Goal: Task Accomplishment & Management: Use online tool/utility

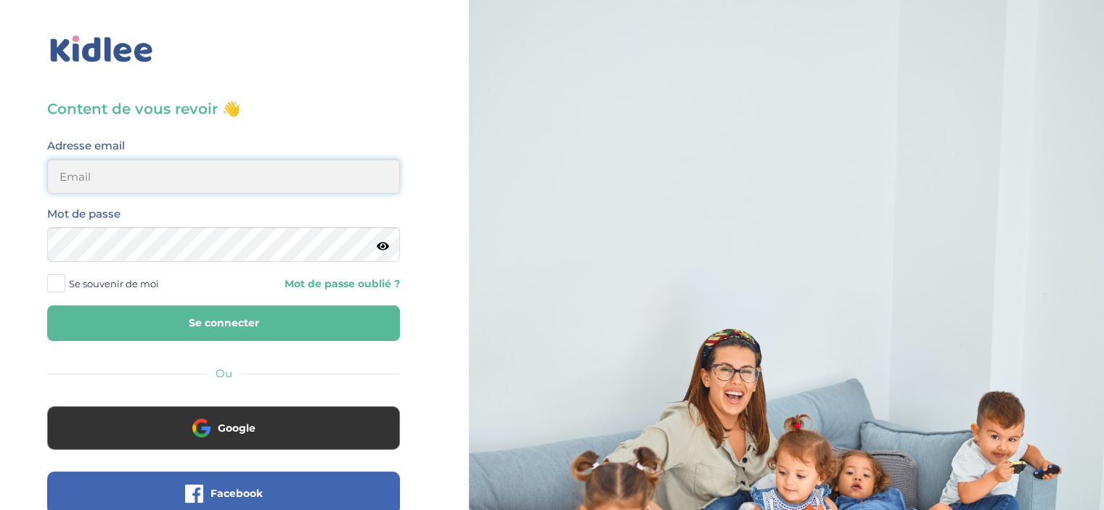
click at [250, 169] on input "email" at bounding box center [223, 176] width 353 height 35
type input "sunnmir00@gmail.com"
click at [47, 306] on button "Se connecter" at bounding box center [223, 324] width 353 height 36
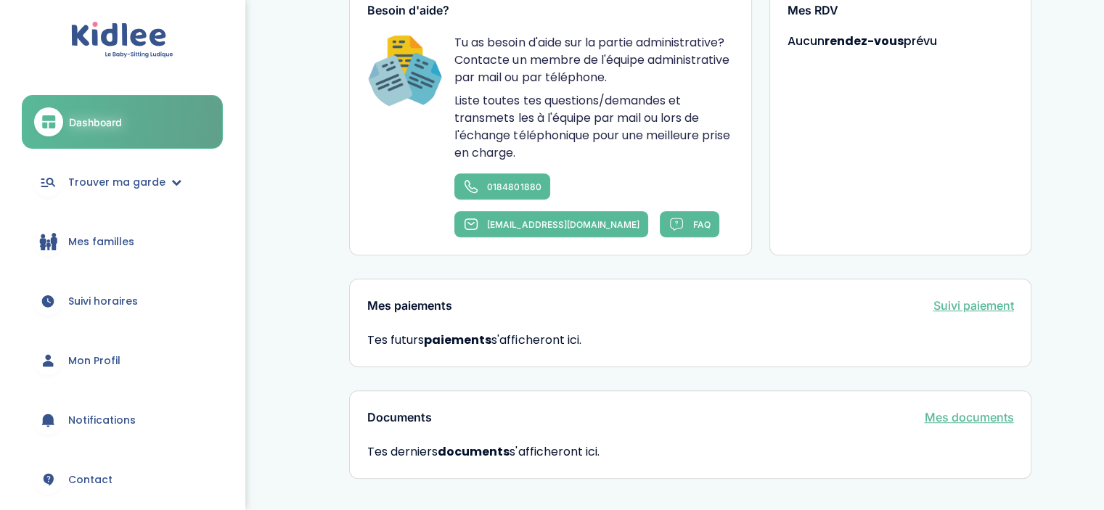
scroll to position [956, 0]
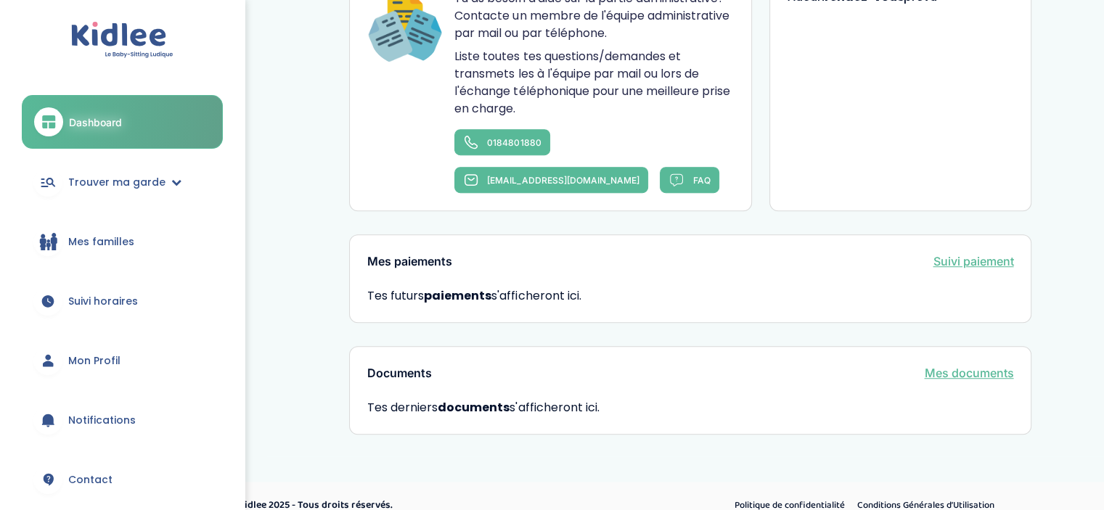
click at [90, 110] on link "Dashboard" at bounding box center [122, 122] width 201 height 54
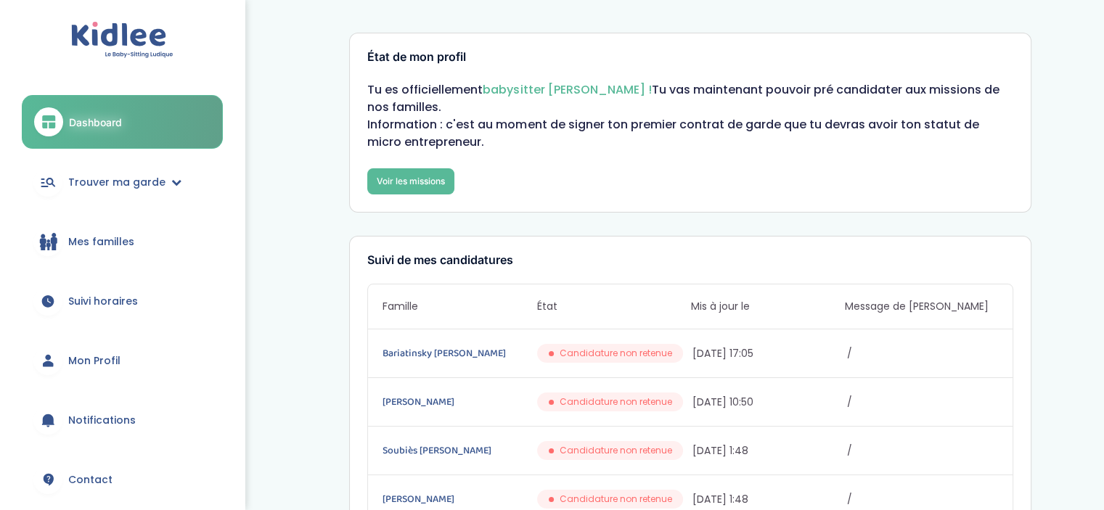
click at [102, 239] on span "Mes familles" at bounding box center [101, 241] width 66 height 15
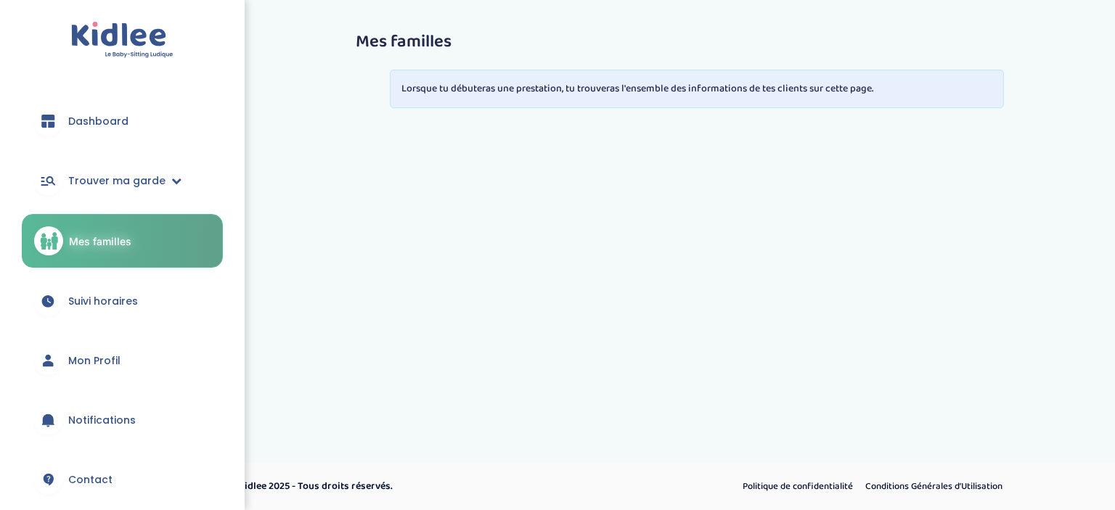
click at [99, 359] on span "Mon Profil" at bounding box center [94, 360] width 52 height 15
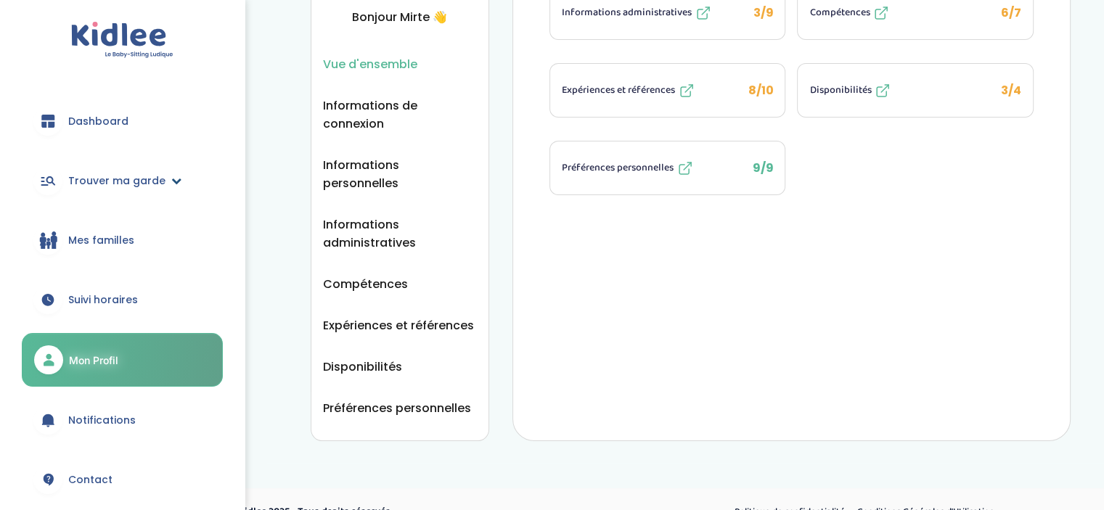
click at [112, 176] on span "Trouver ma garde" at bounding box center [116, 180] width 97 height 15
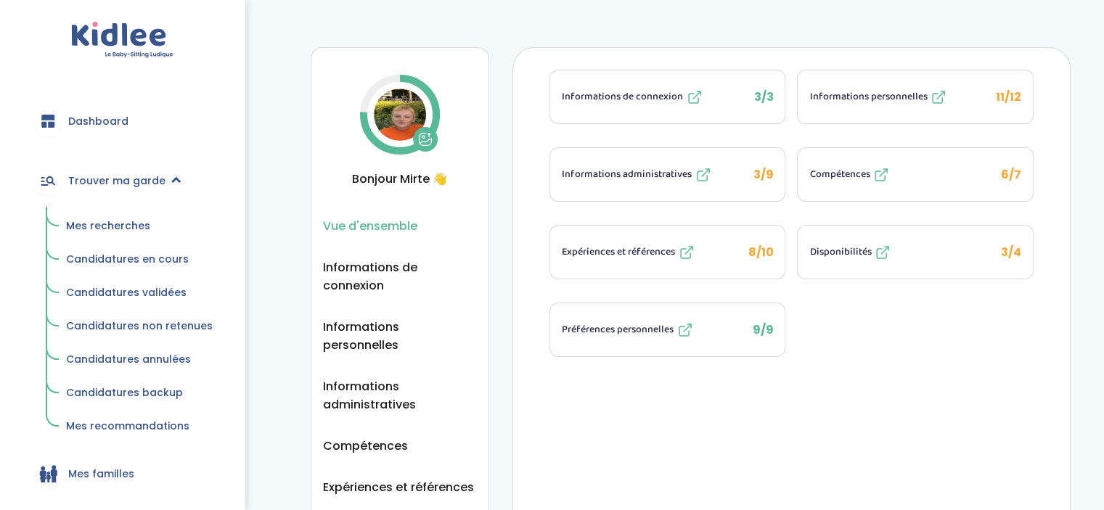
click at [107, 220] on span "Mes recherches" at bounding box center [108, 225] width 84 height 15
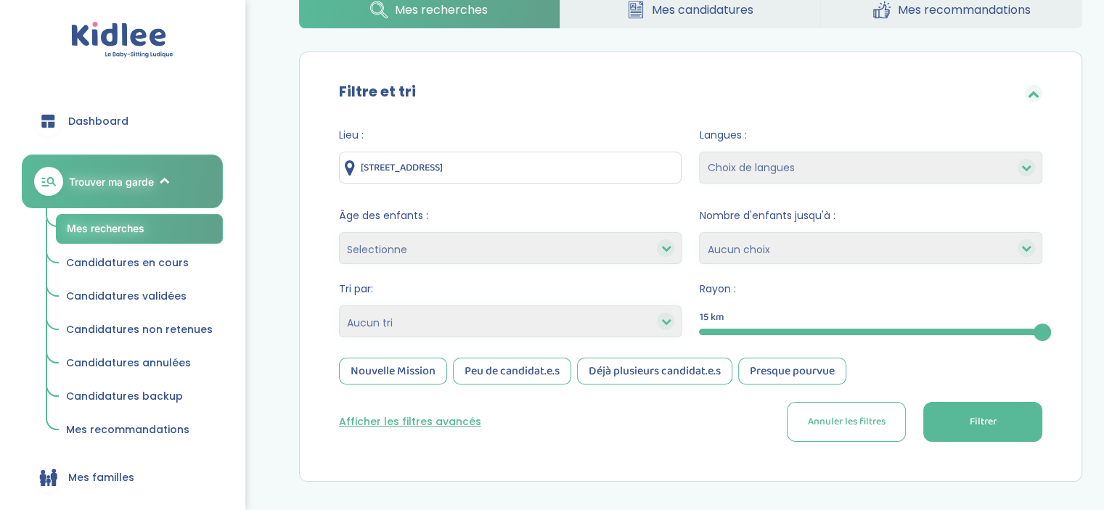
scroll to position [83, 0]
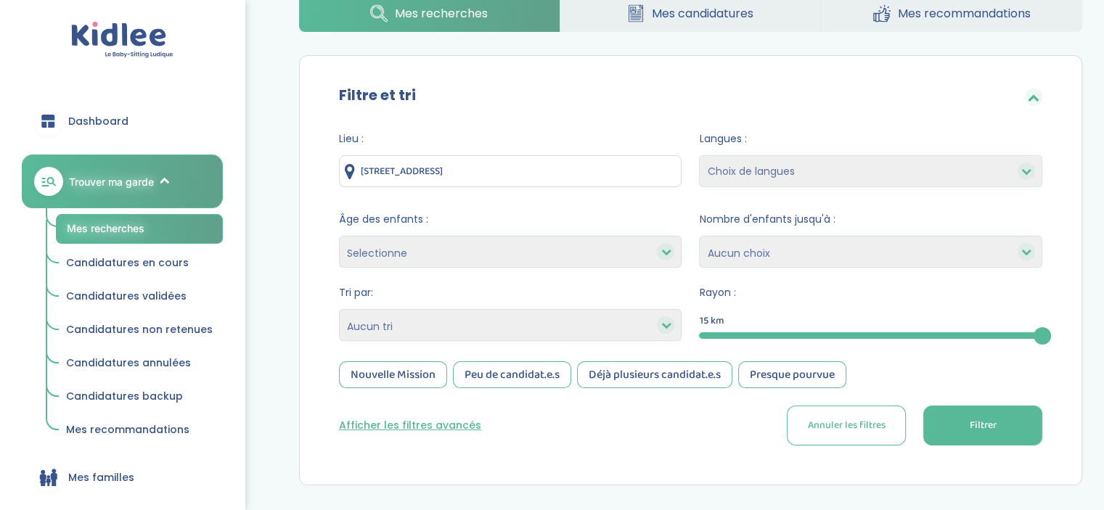
click at [446, 253] on select "Selectionne moins de 3 ans entre 3 et 6 ans plus de 6 ans" at bounding box center [510, 252] width 343 height 32
click at [304, 212] on div "Filtre et tri Lieu : 24 Rue Saint-Just, Ivry-sur-Seine, France Langues : Choix …" at bounding box center [690, 270] width 783 height 430
click at [808, 259] on select "1 2 3 4 Aucun choix" at bounding box center [870, 252] width 343 height 32
select select "1"
click at [699, 236] on select "1 2 3 4 Aucun choix" at bounding box center [870, 252] width 343 height 32
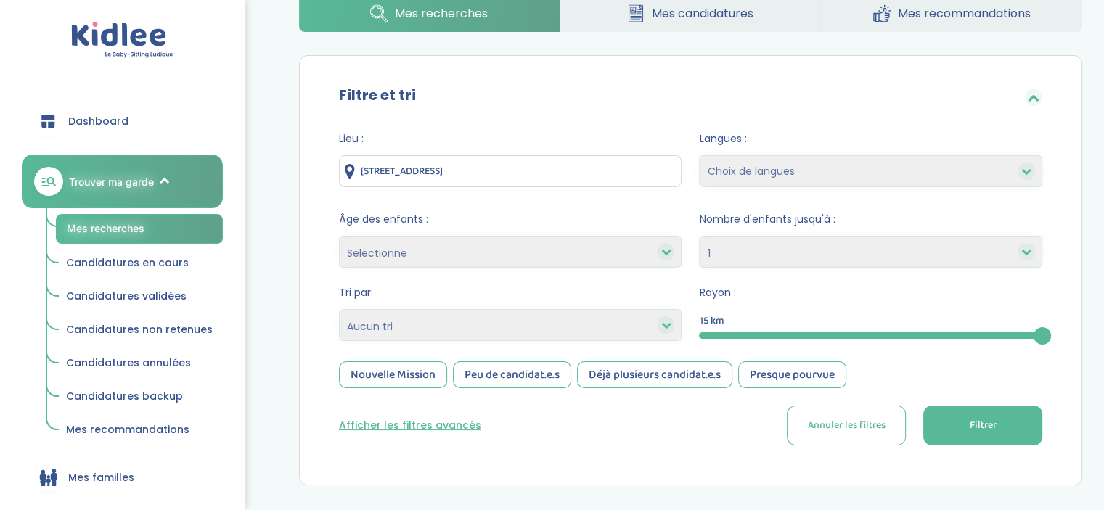
click at [967, 423] on button "Filtrer" at bounding box center [982, 426] width 119 height 40
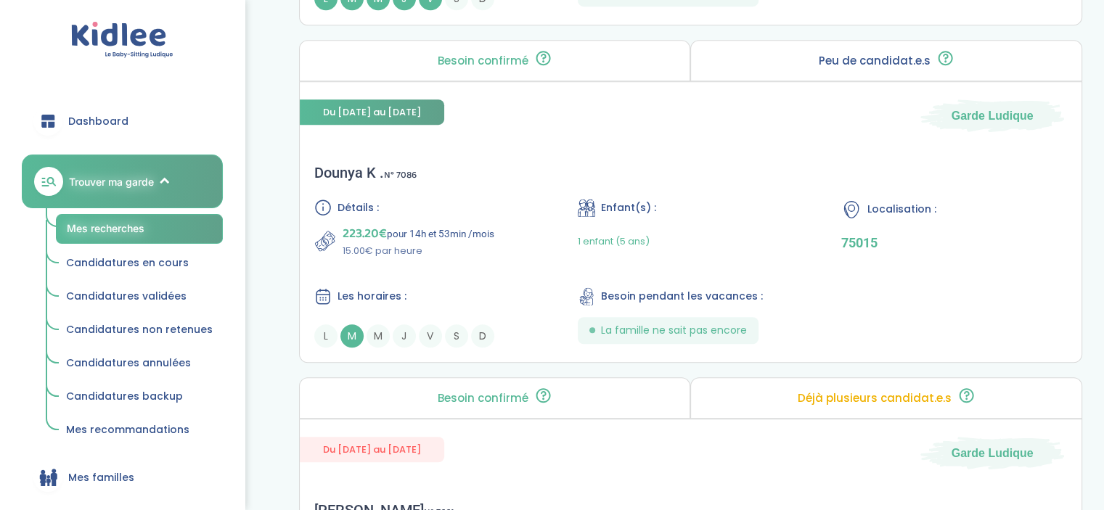
scroll to position [991, 0]
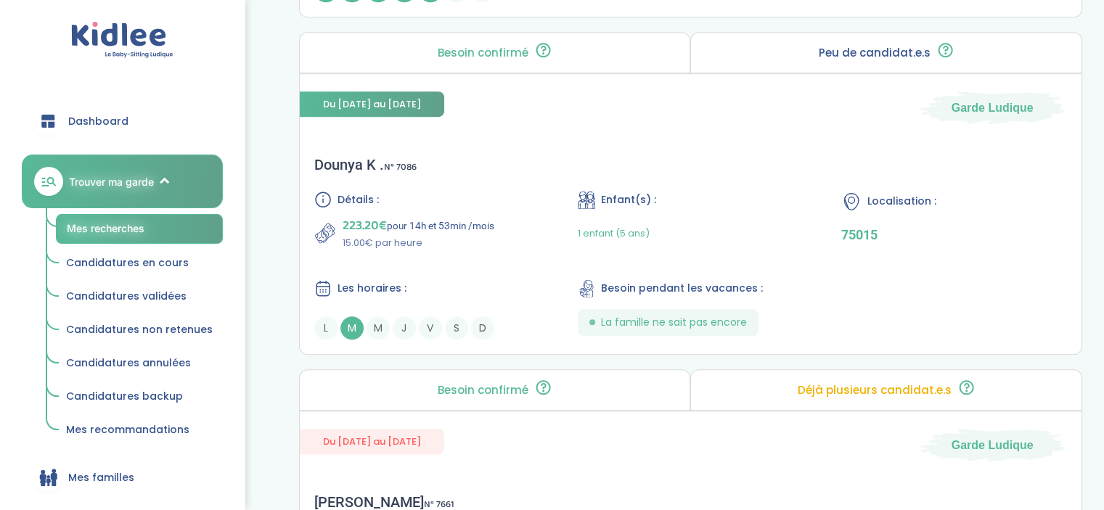
drag, startPoint x: 542, startPoint y: 238, endPoint x: 273, endPoint y: 170, distance: 277.8
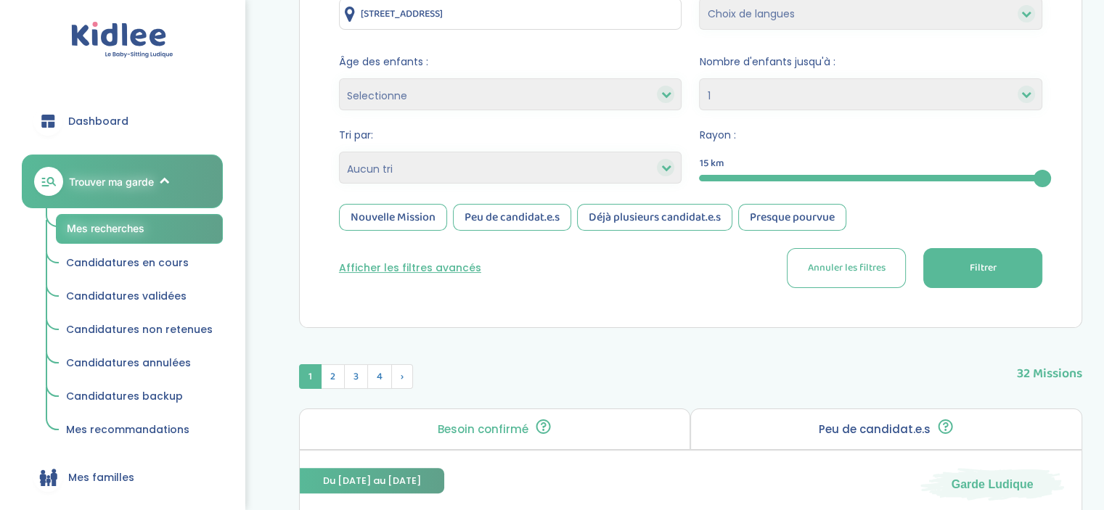
scroll to position [241, 0]
click at [408, 269] on button "Afficher les filtres avancés" at bounding box center [410, 267] width 142 height 15
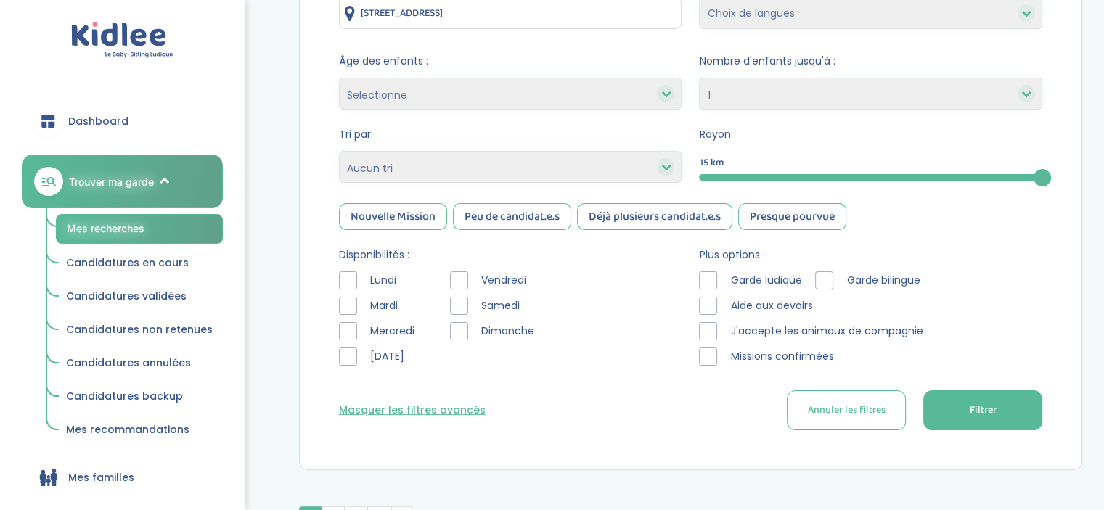
click at [345, 306] on div at bounding box center [348, 306] width 18 height 18
click at [351, 331] on div at bounding box center [348, 331] width 18 height 18
click at [352, 354] on div at bounding box center [348, 357] width 18 height 18
click at [979, 411] on span "Filtrer" at bounding box center [982, 410] width 27 height 15
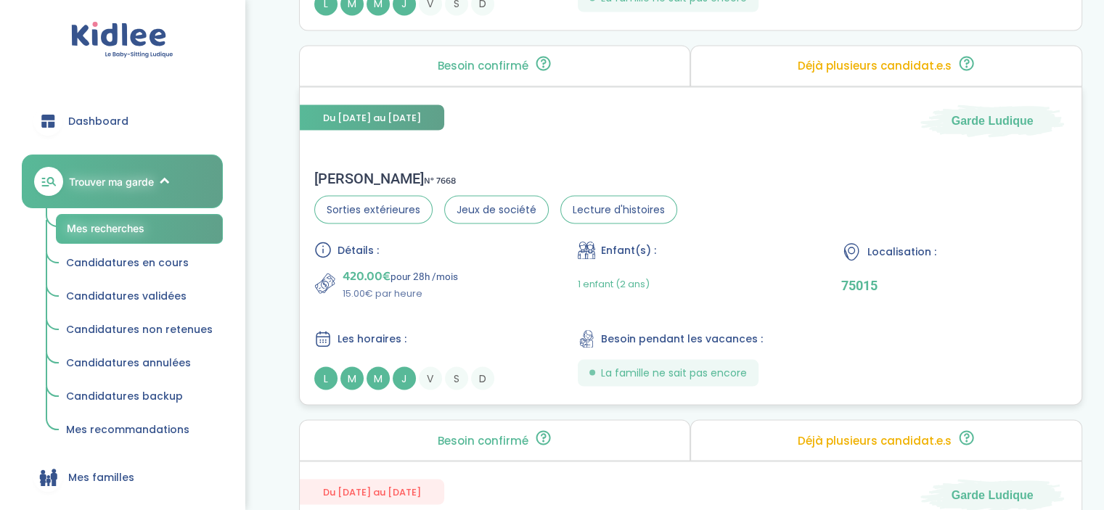
scroll to position [2662, 0]
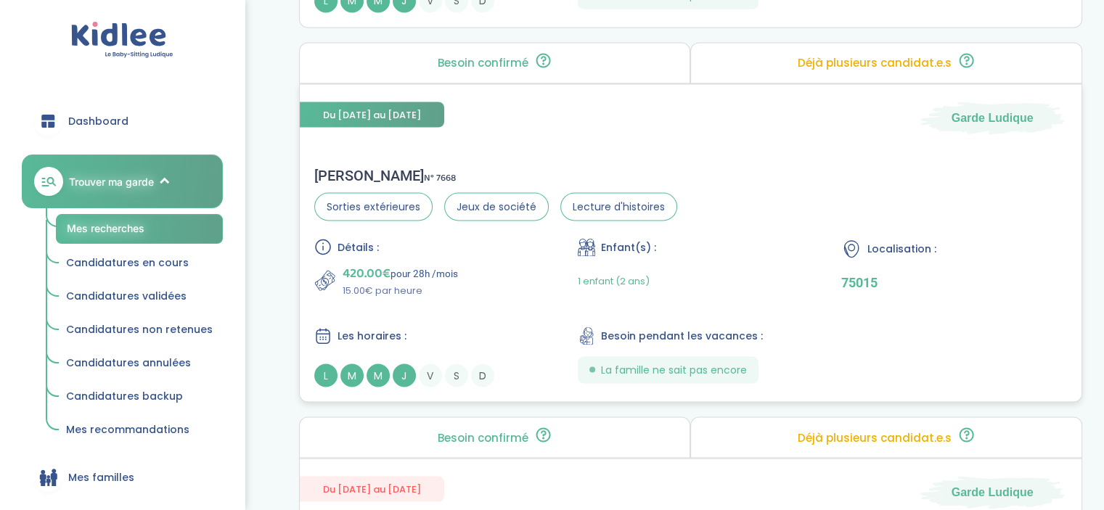
click at [517, 281] on div "420.00€ pour 28h /mois 15.00€ par heure" at bounding box center [427, 280] width 226 height 35
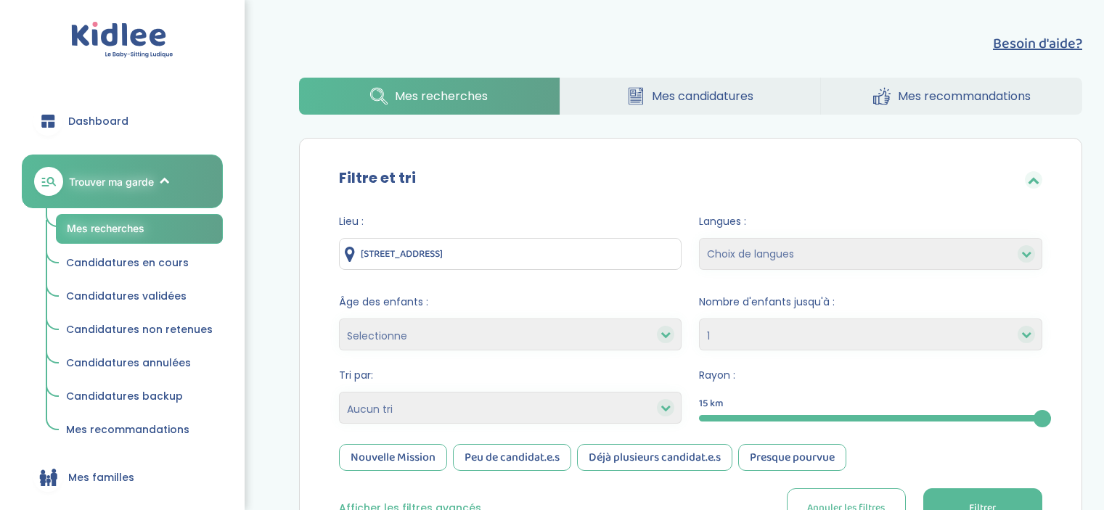
select select "1"
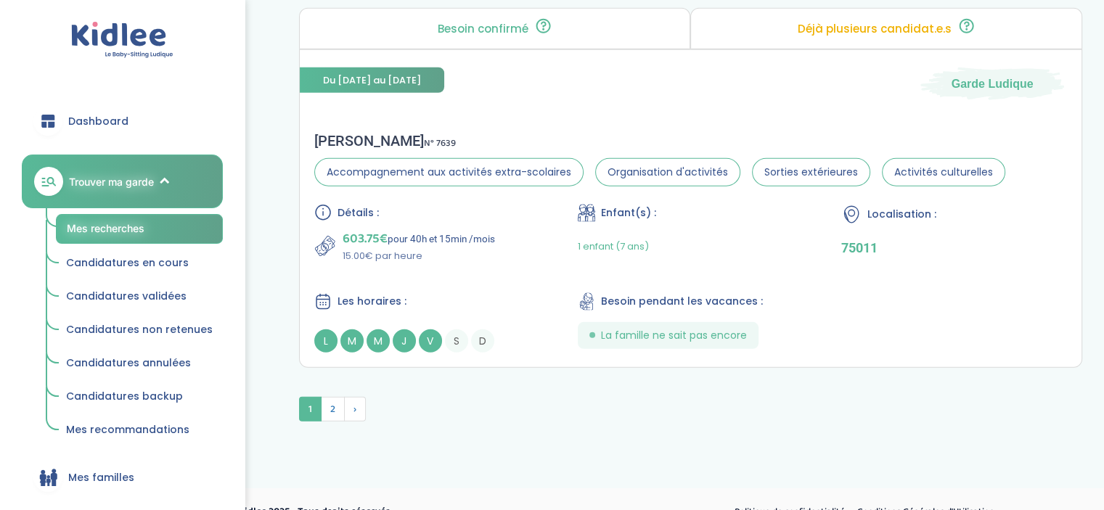
scroll to position [4108, 0]
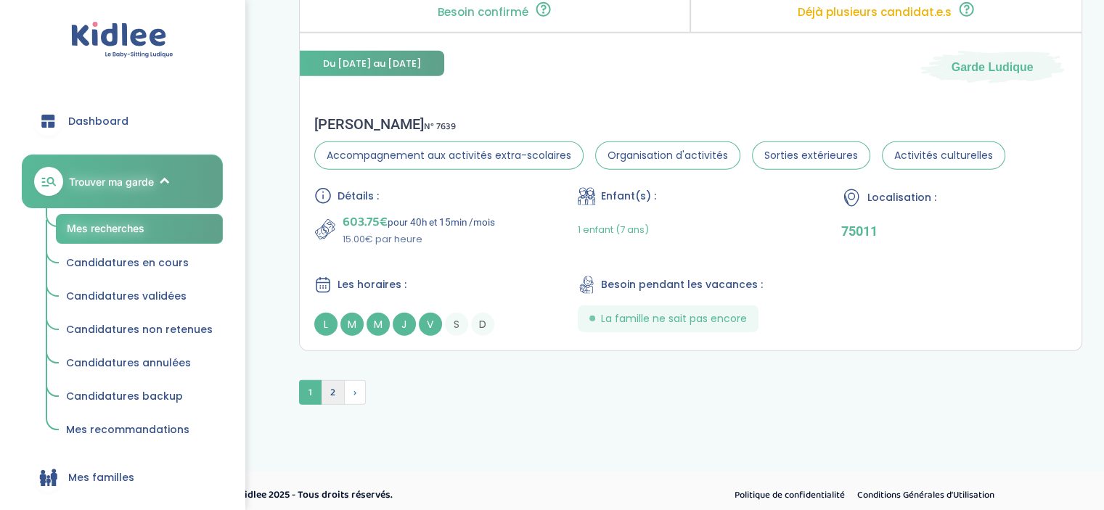
click at [327, 383] on span "2" at bounding box center [333, 392] width 24 height 25
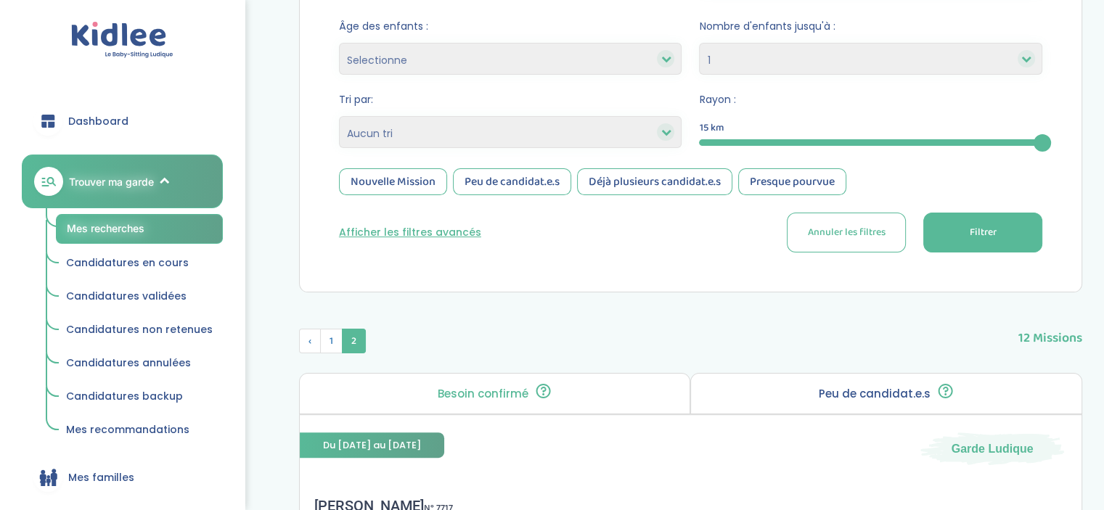
scroll to position [277, 0]
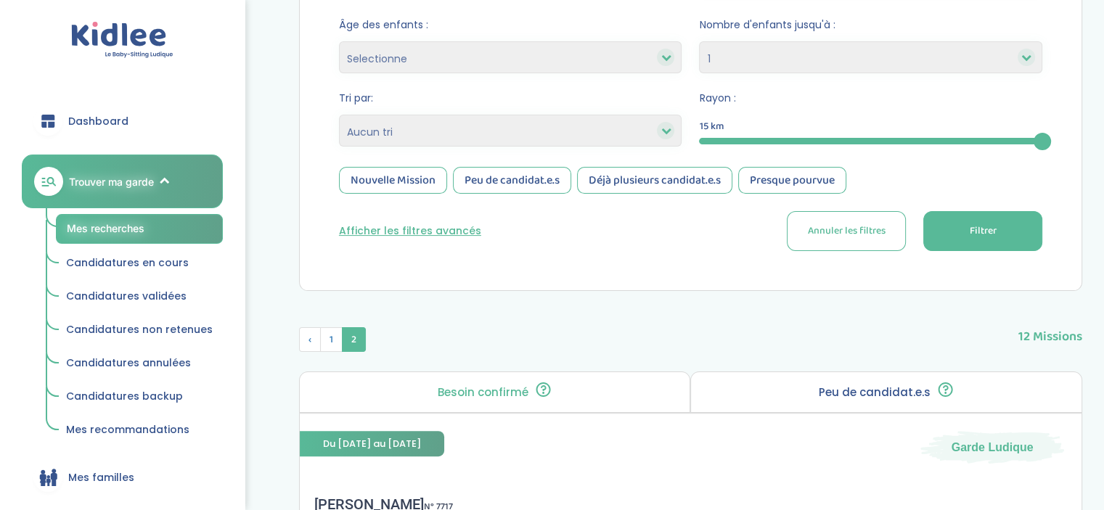
click at [944, 142] on div at bounding box center [870, 141] width 343 height 7
click at [988, 229] on span "Filtrer" at bounding box center [982, 231] width 27 height 15
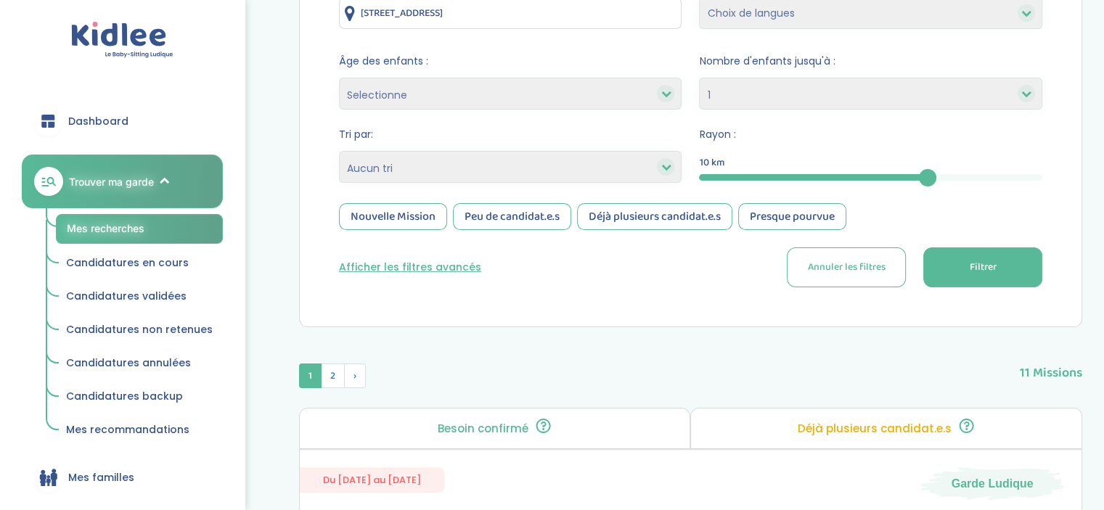
scroll to position [238, 0]
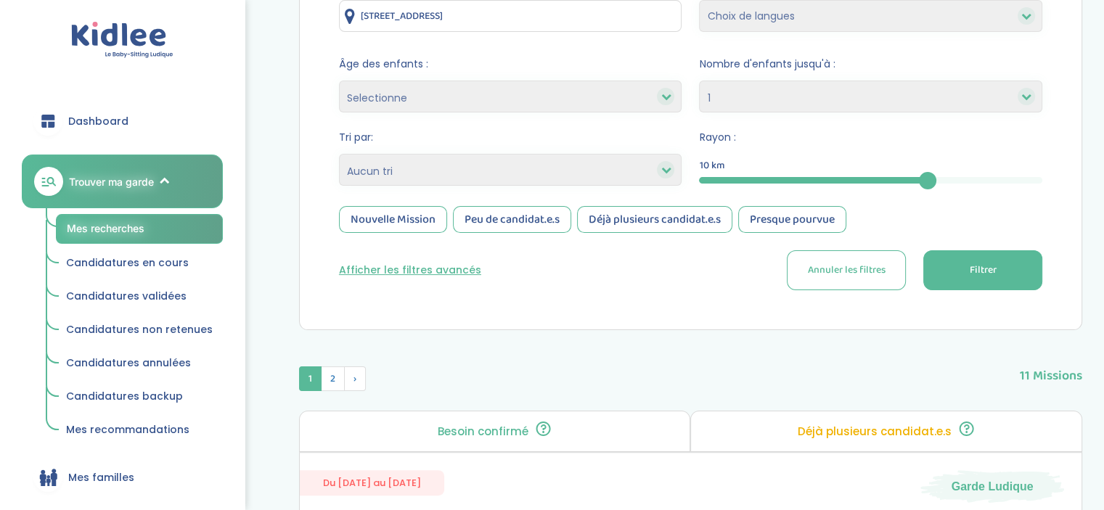
click at [506, 215] on div "Peu de candidat.e.s" at bounding box center [512, 219] width 118 height 27
click at [992, 282] on button "Filtrer" at bounding box center [982, 270] width 119 height 40
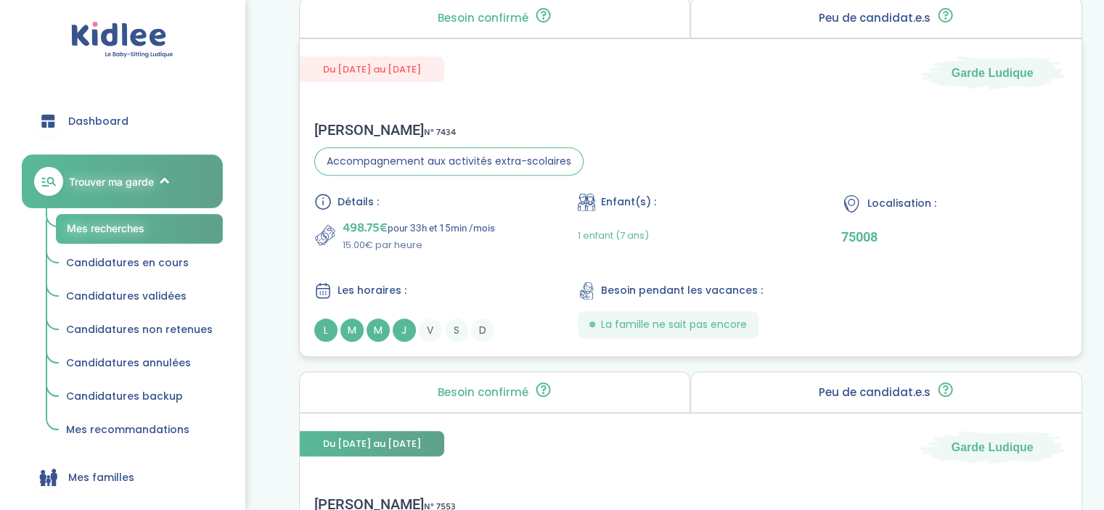
scroll to position [627, 0]
click at [705, 231] on div "1 enfant (7 ans)" at bounding box center [691, 235] width 226 height 34
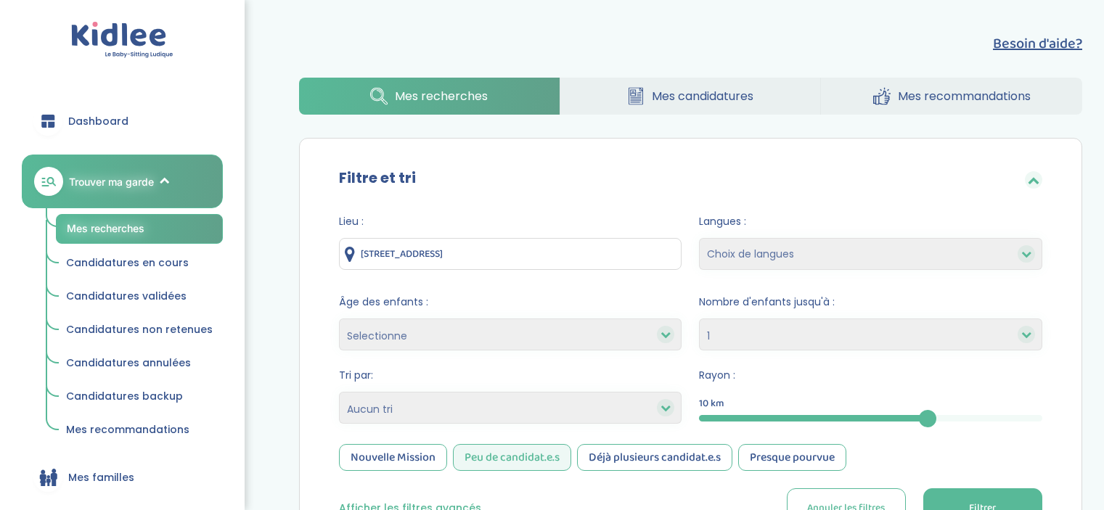
select select "1"
click at [1028, 417] on div "10" at bounding box center [870, 418] width 343 height 7
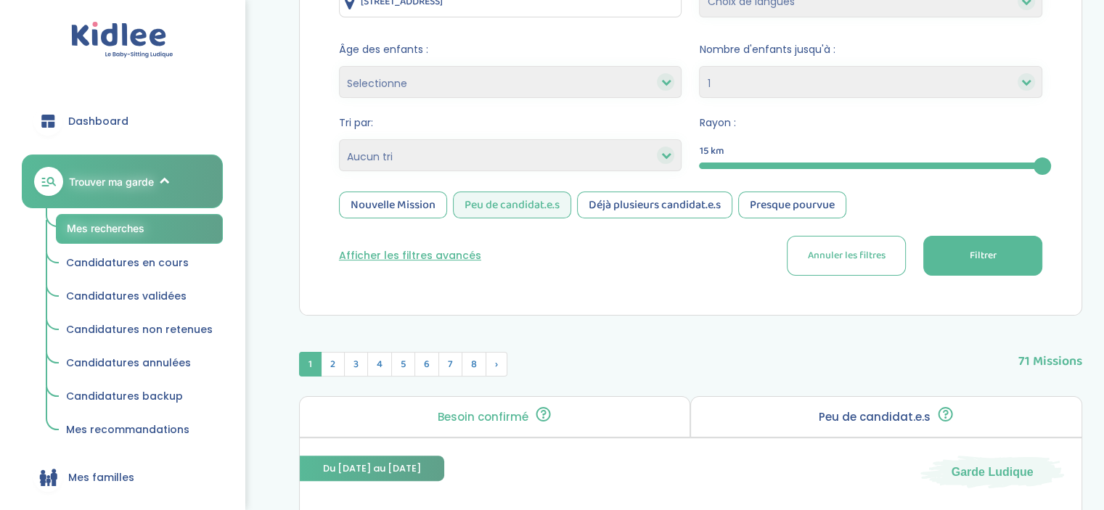
scroll to position [253, 0]
click at [513, 200] on div "Peu de candidat.e.s" at bounding box center [512, 205] width 118 height 27
click at [980, 246] on button "Filtrer" at bounding box center [982, 256] width 119 height 40
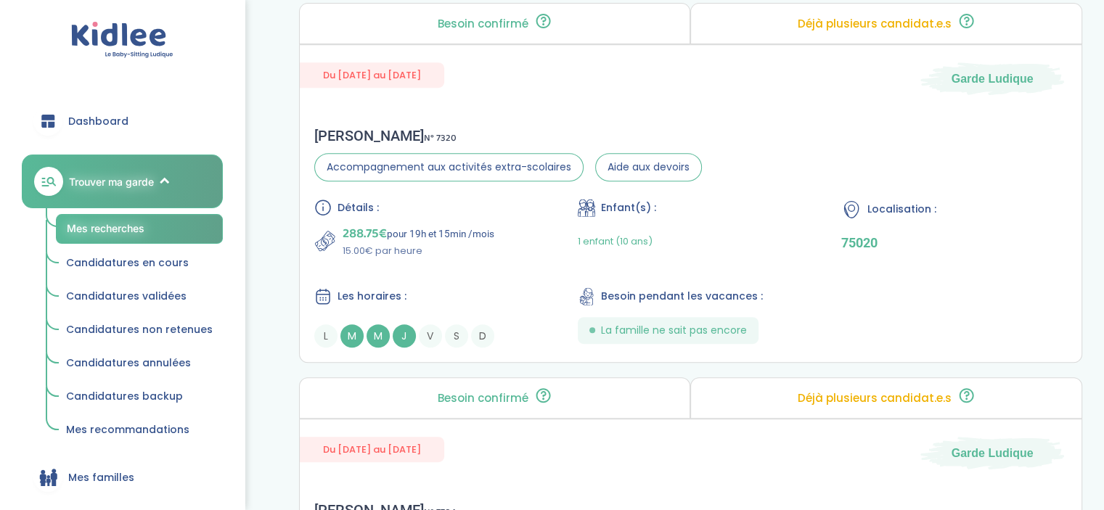
scroll to position [647, 0]
click at [659, 229] on div "1 enfant (10 ans)" at bounding box center [691, 241] width 226 height 34
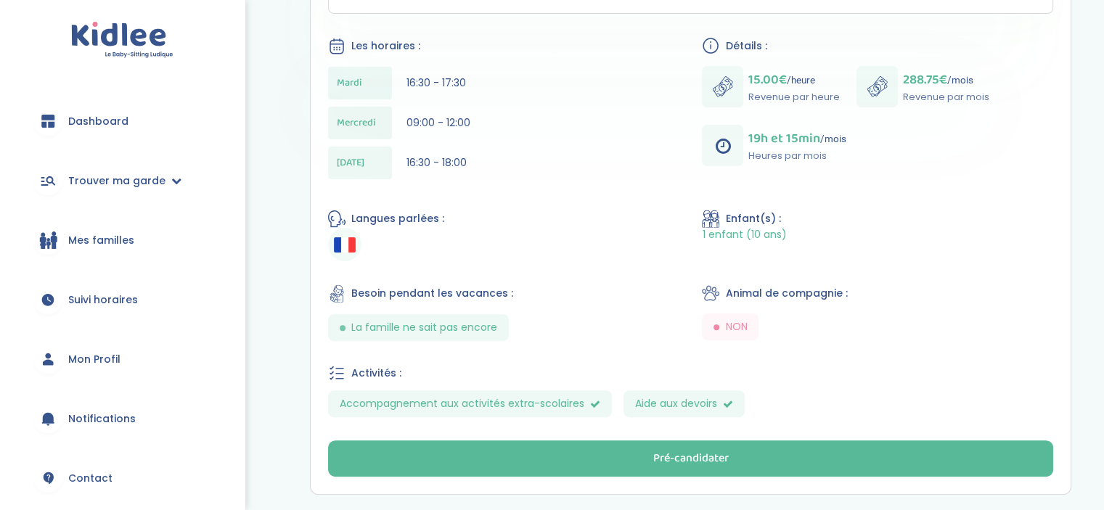
scroll to position [369, 0]
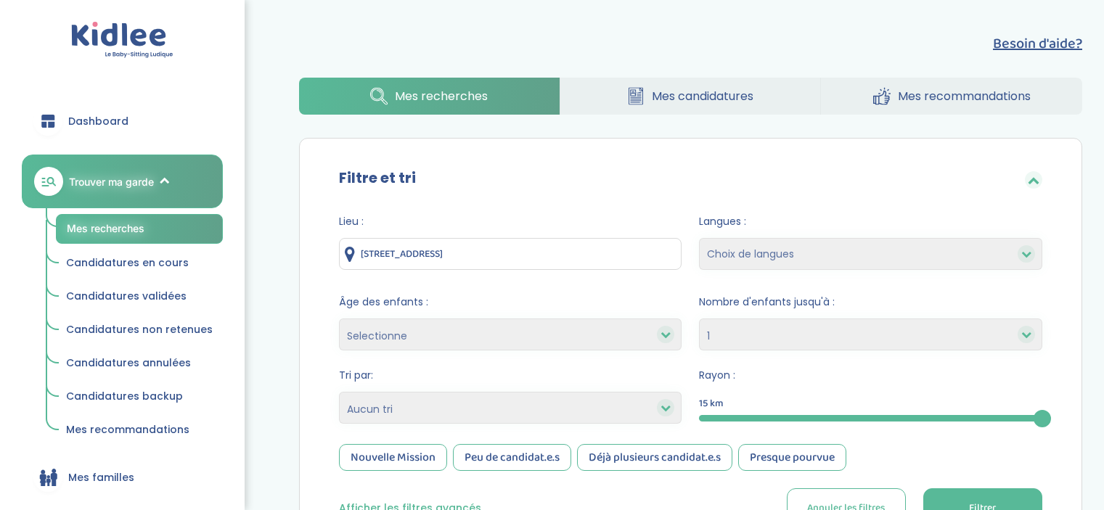
select select "1"
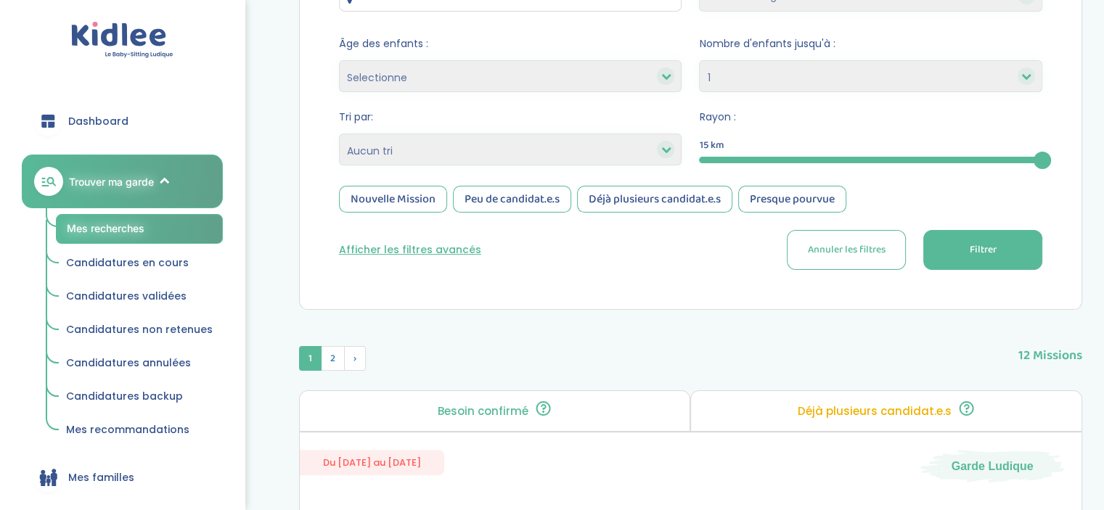
scroll to position [258, 0]
click at [940, 160] on div at bounding box center [870, 160] width 343 height 7
click at [976, 254] on span "Filtrer" at bounding box center [982, 249] width 27 height 15
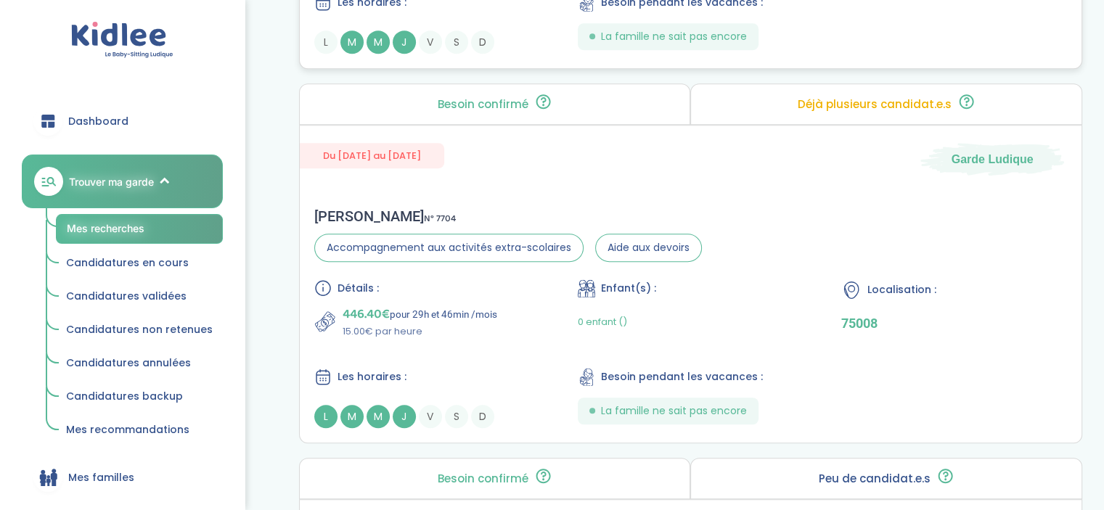
scroll to position [941, 0]
click at [656, 317] on div "0 enfant ()" at bounding box center [691, 321] width 226 height 34
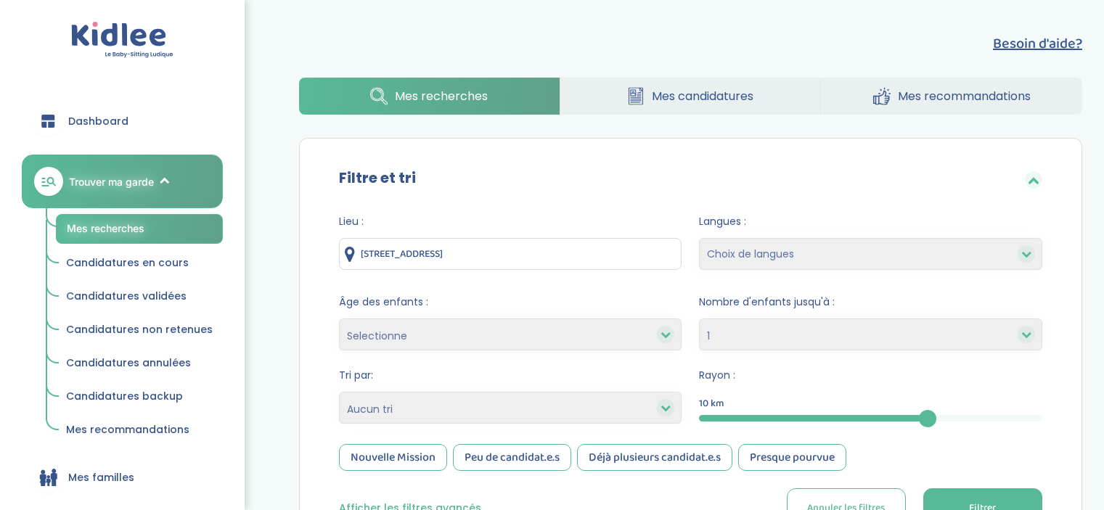
select select "1"
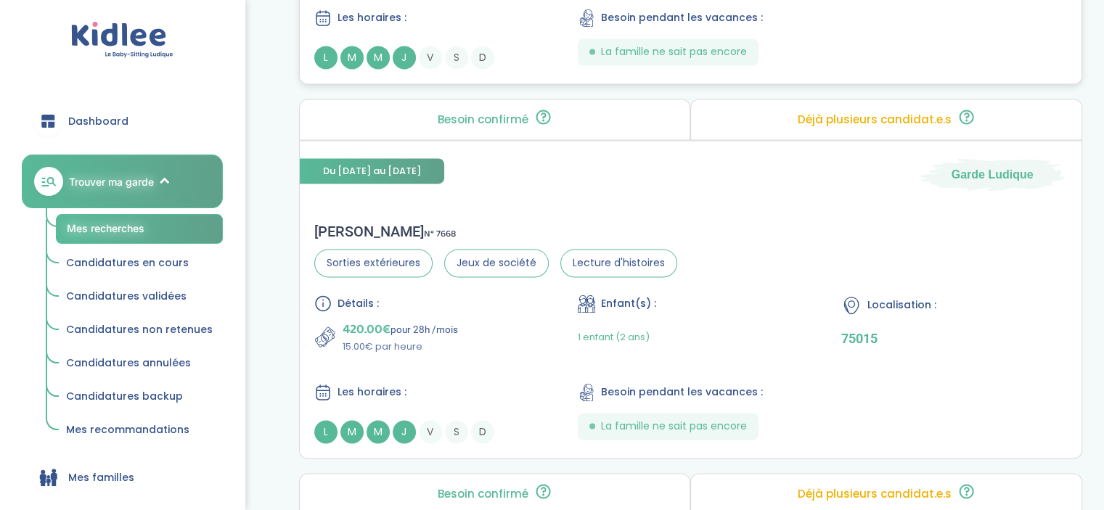
scroll to position [2087, 0]
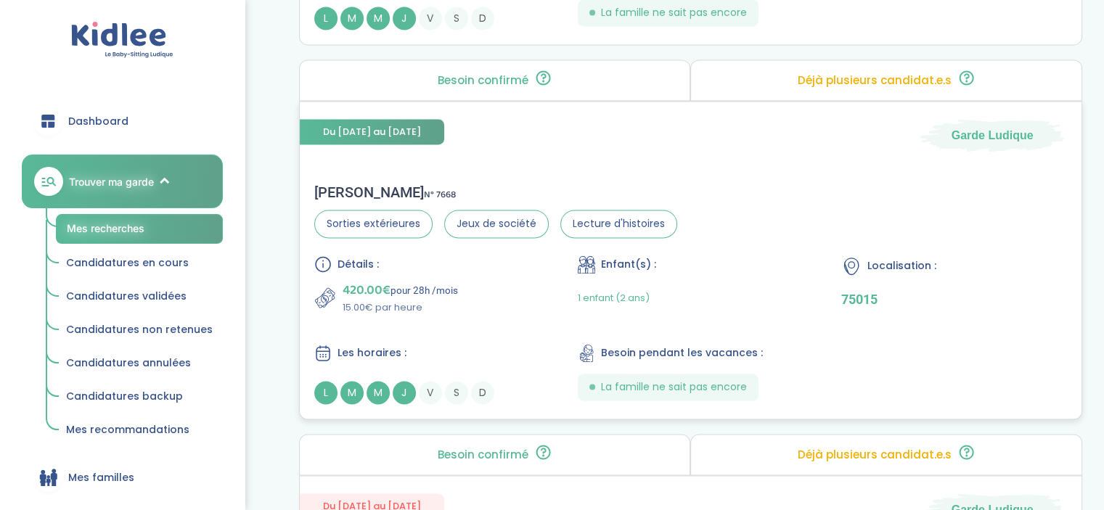
click at [710, 283] on div "1 enfant (2 ans)" at bounding box center [691, 298] width 226 height 34
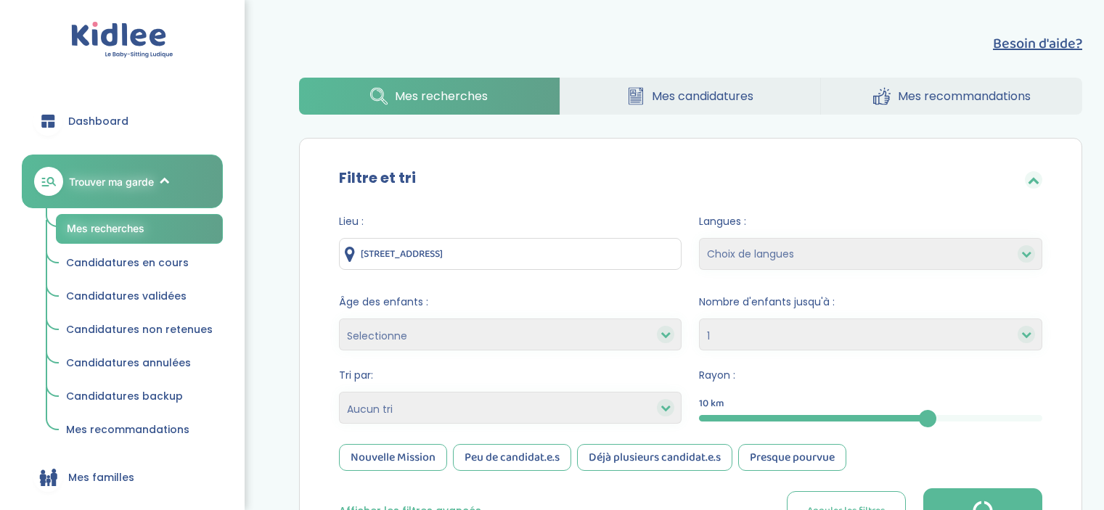
select select "1"
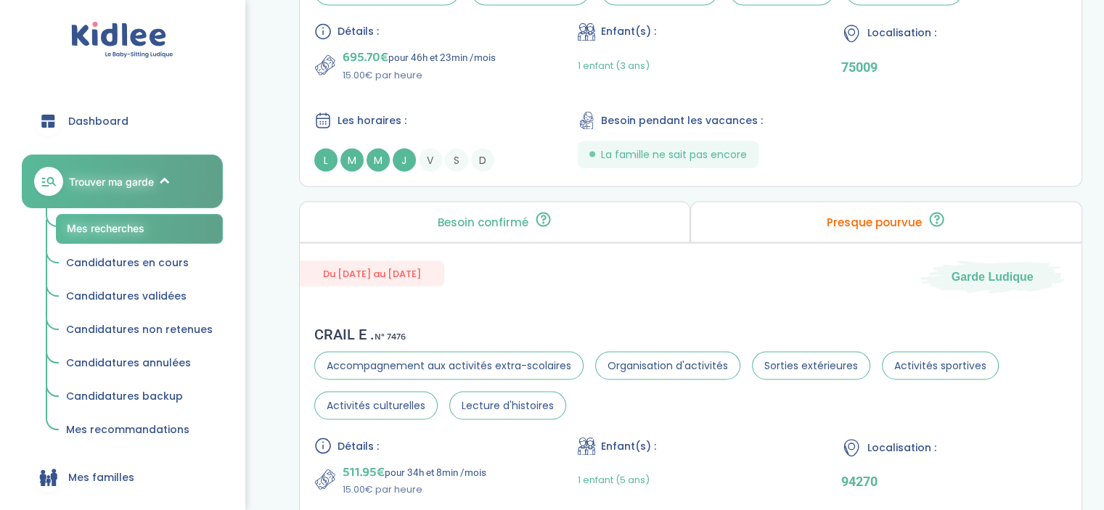
scroll to position [2838, 0]
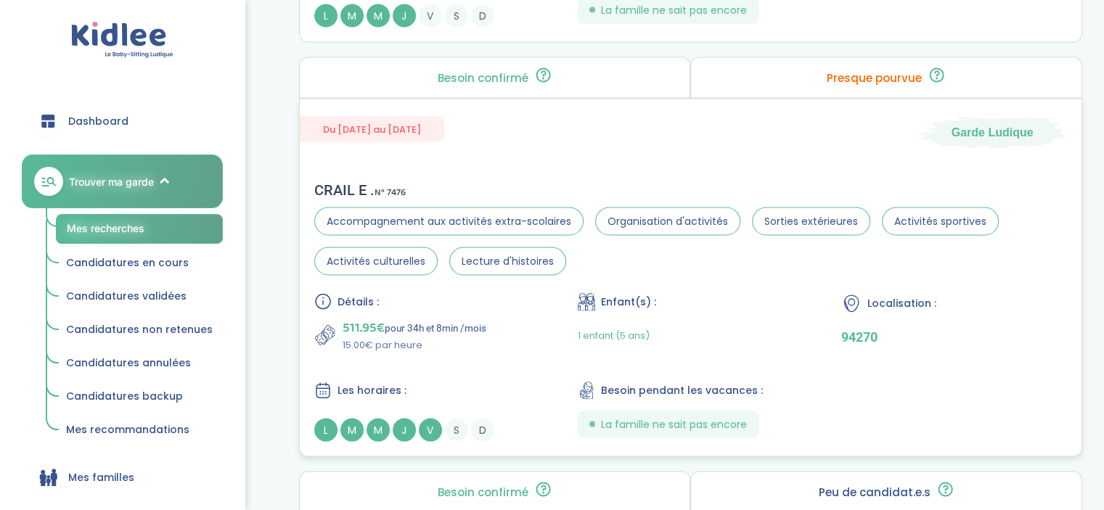
click at [727, 329] on div "1 enfant (5 ans)" at bounding box center [691, 336] width 226 height 34
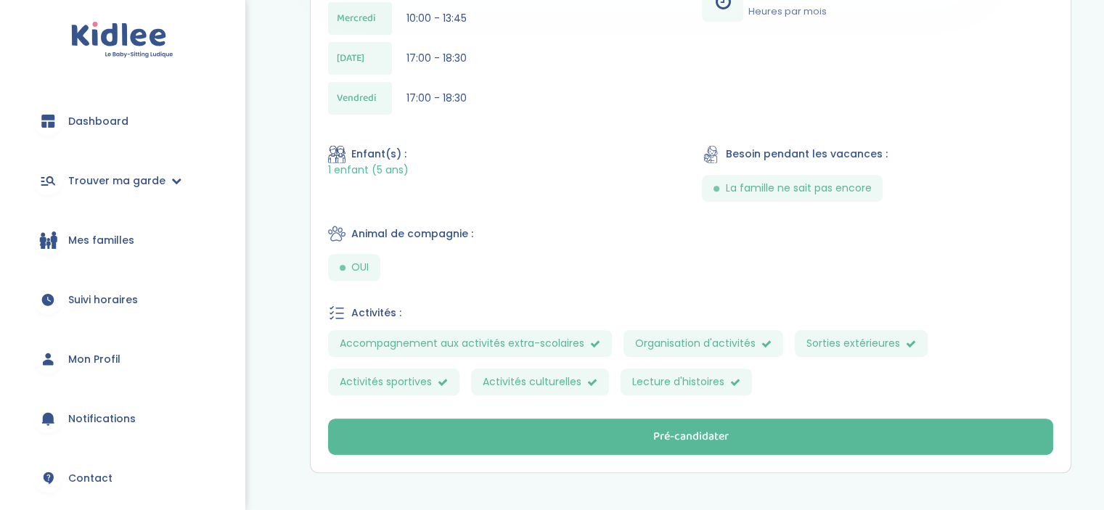
scroll to position [607, 0]
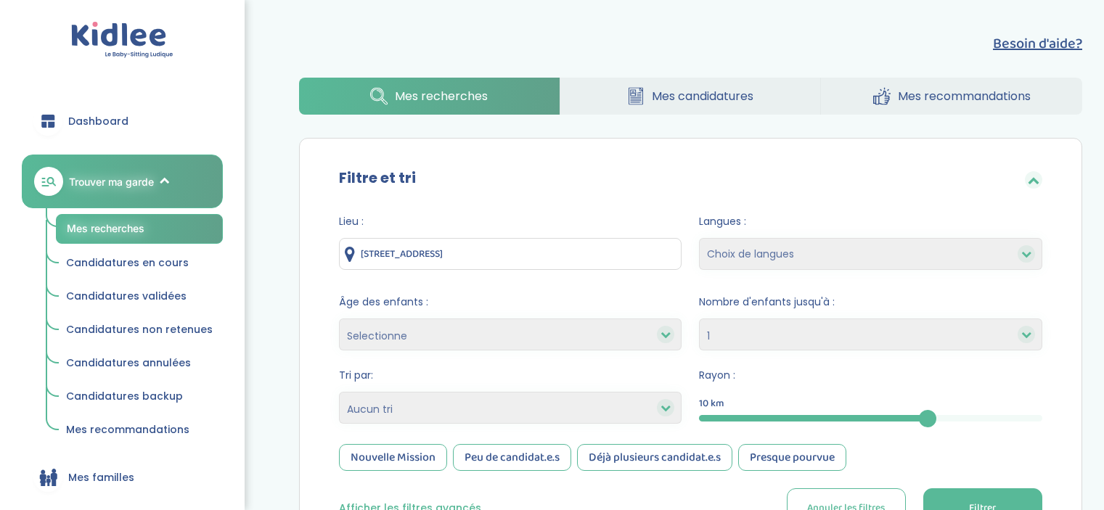
select select "1"
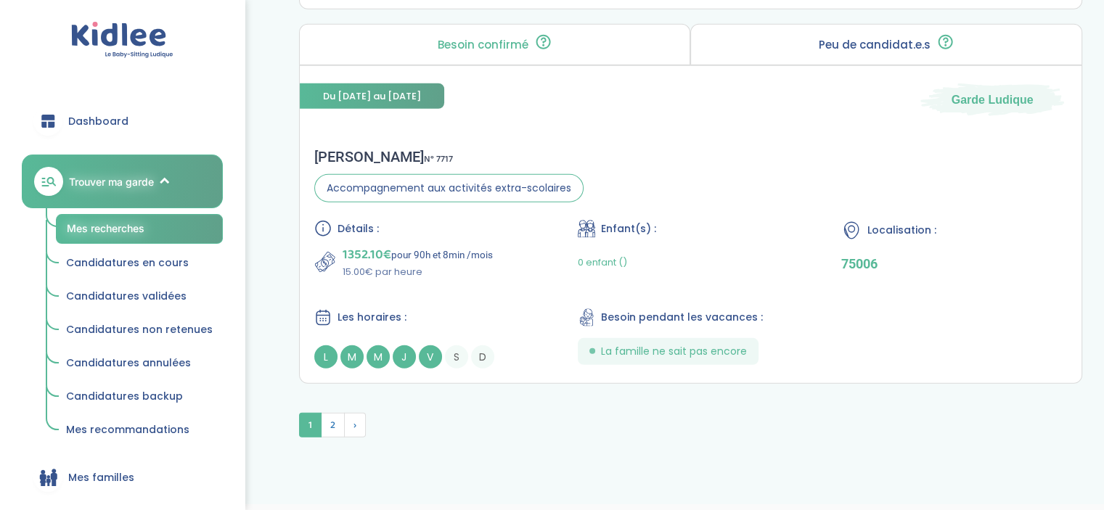
scroll to position [4035, 0]
click at [536, 266] on div "1352.10€ pour 90h et 8min /mois 15.00€ par heure" at bounding box center [427, 262] width 226 height 35
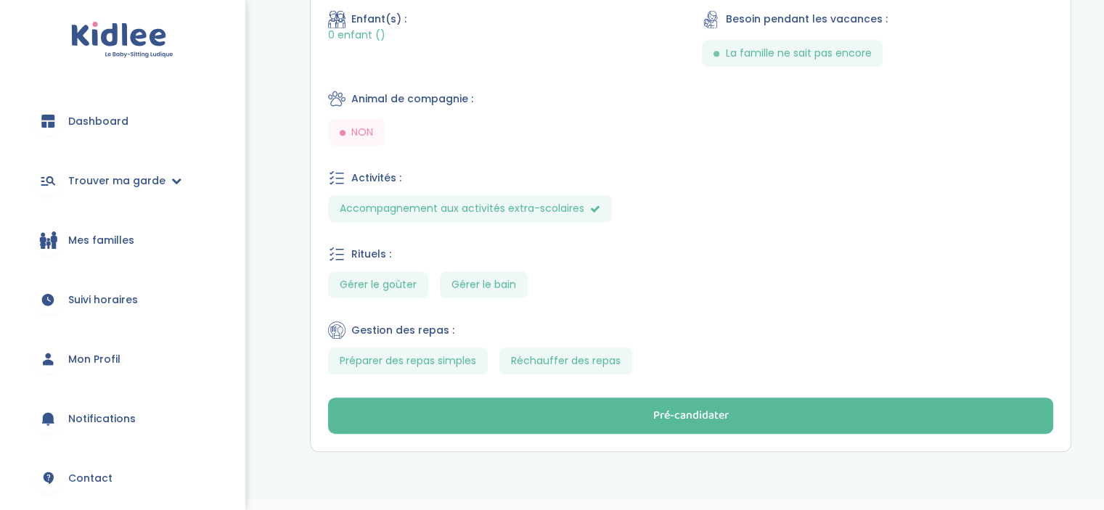
scroll to position [706, 0]
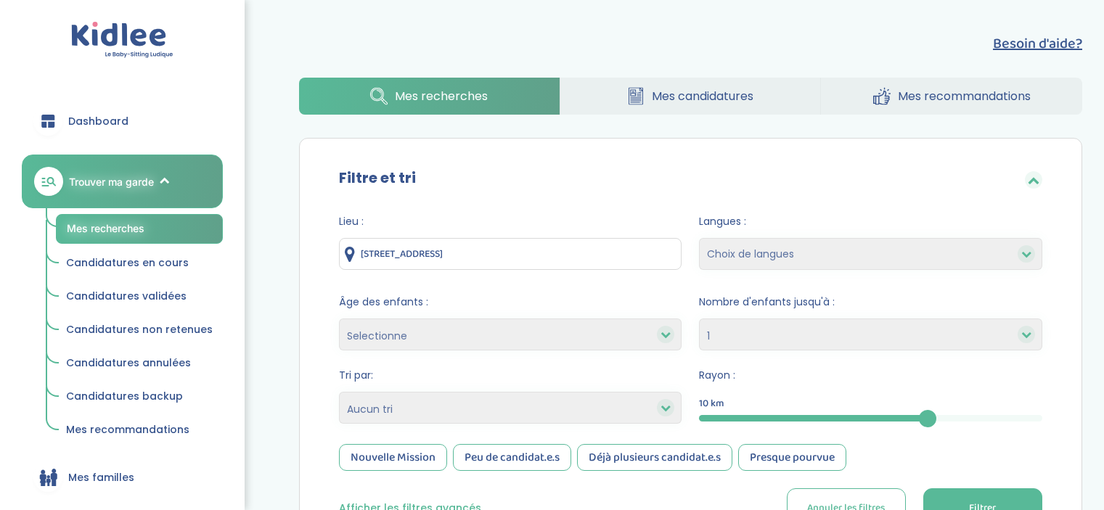
select select "1"
